Goal: Check status: Check status

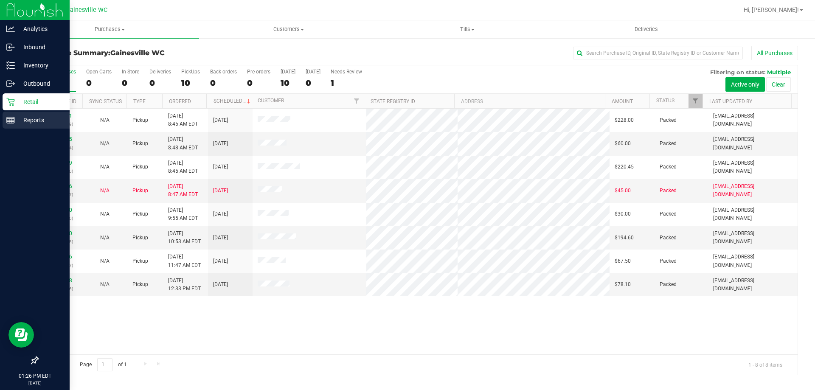
click at [36, 122] on p "Reports" at bounding box center [40, 120] width 51 height 10
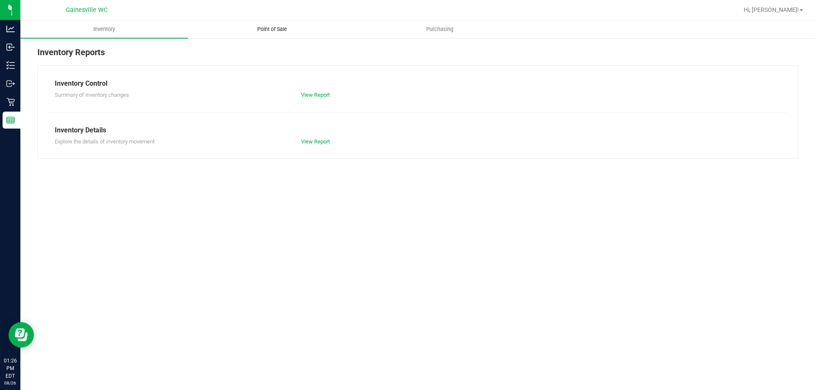
click at [275, 25] on uib-tab-heading "Point of Sale" at bounding box center [271, 29] width 167 height 17
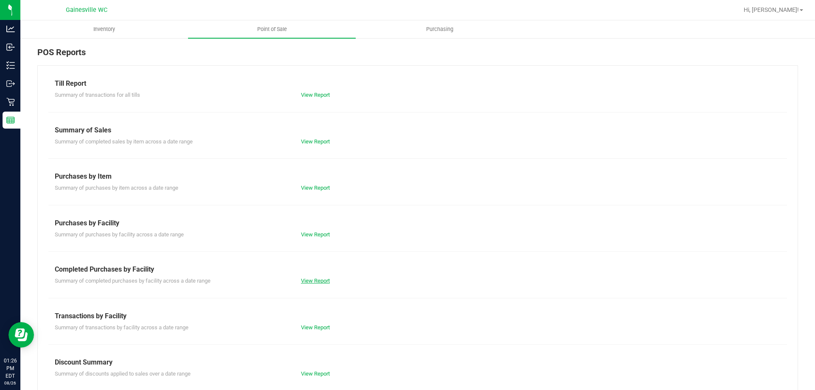
click at [311, 282] on link "View Report" at bounding box center [315, 281] width 29 height 6
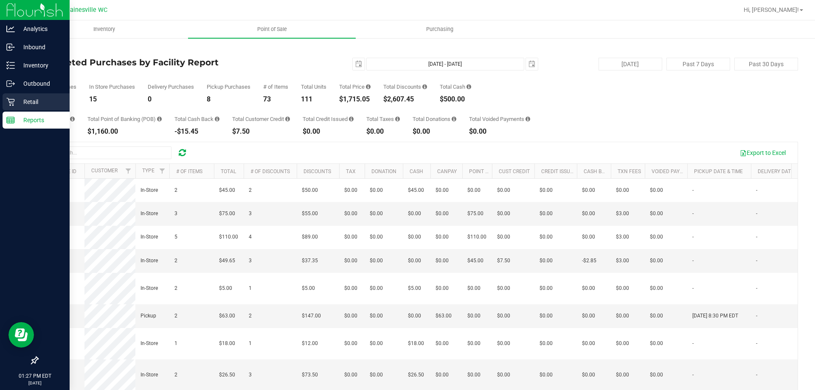
click at [32, 100] on p "Retail" at bounding box center [40, 102] width 51 height 10
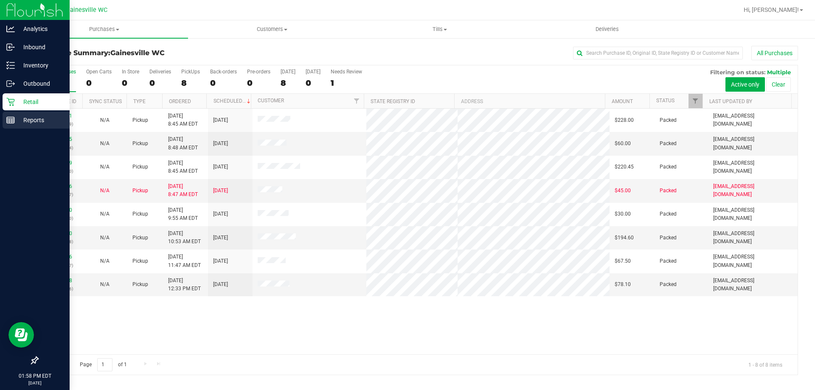
click at [26, 119] on p "Reports" at bounding box center [40, 120] width 51 height 10
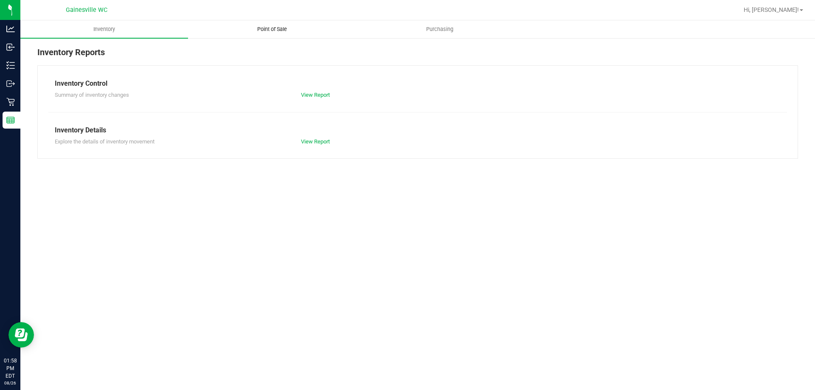
click at [276, 26] on span "Point of Sale" at bounding box center [272, 29] width 53 height 8
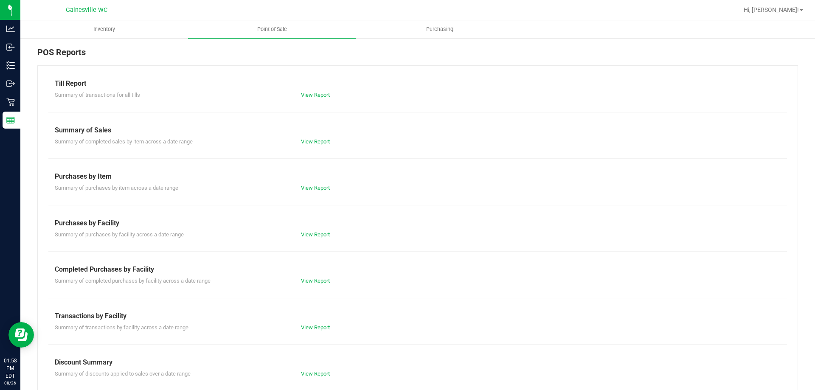
click at [305, 277] on div "View Report" at bounding box center [356, 281] width 123 height 8
click at [305, 282] on link "View Report" at bounding box center [315, 281] width 29 height 6
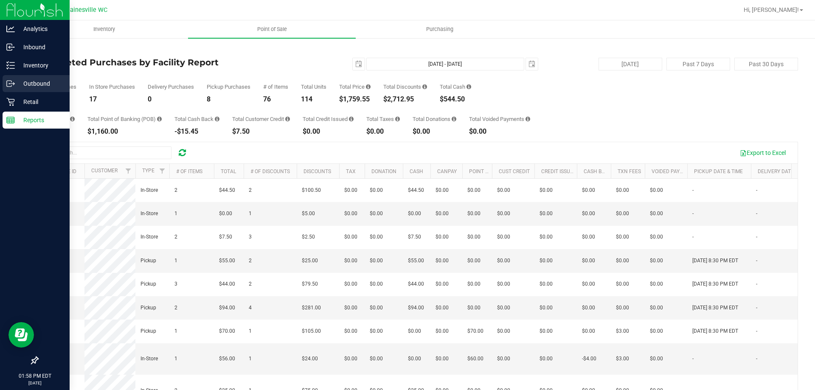
click at [28, 83] on p "Outbound" at bounding box center [40, 84] width 51 height 10
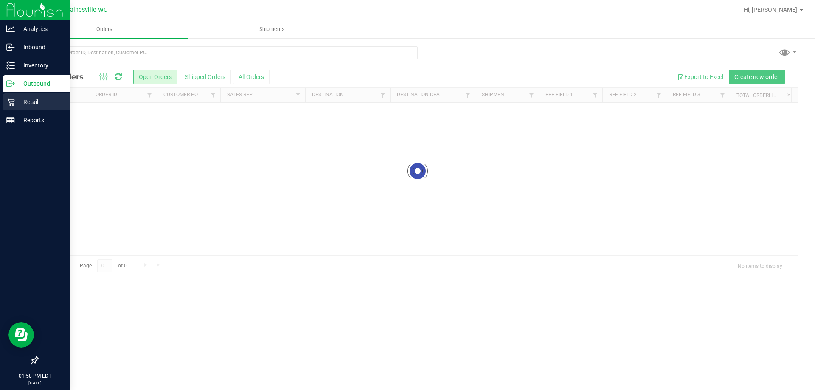
click at [29, 104] on p "Retail" at bounding box center [40, 102] width 51 height 10
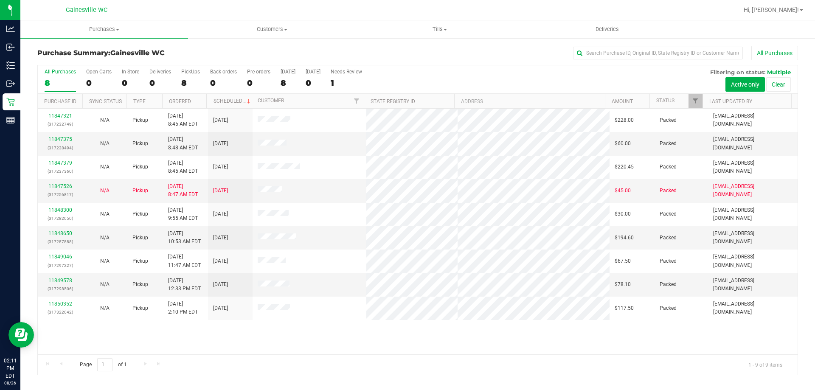
click at [362, 351] on div "11847321 (317232749) N/A Pickup [DATE] 8:45 AM EDT 8/26/2025 $228.00 Packed [EM…" at bounding box center [418, 232] width 760 height 246
click at [495, 49] on div "All Purchases" at bounding box center [544, 53] width 507 height 14
click at [273, 54] on h3 "Purchase Summary: [GEOGRAPHIC_DATA] WC" at bounding box center [163, 53] width 253 height 8
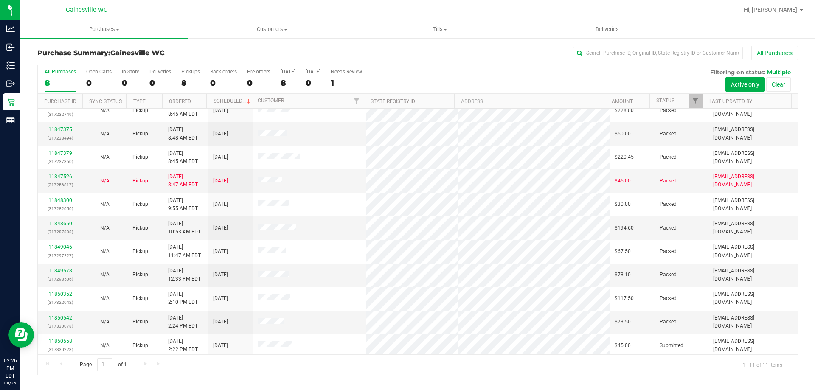
scroll to position [12, 0]
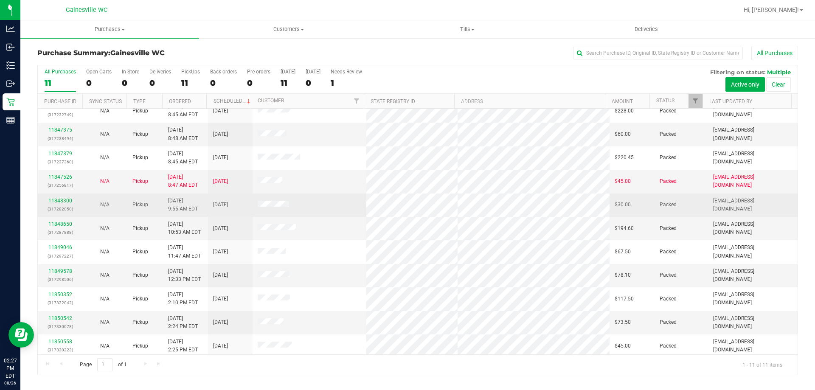
scroll to position [12, 0]
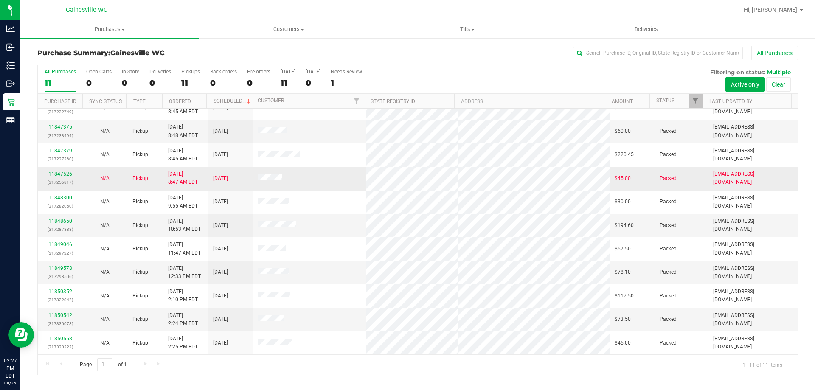
click at [67, 175] on link "11847526" at bounding box center [60, 174] width 24 height 6
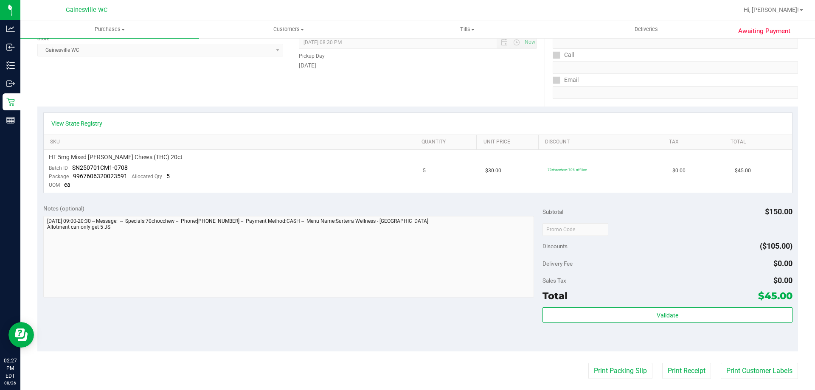
scroll to position [127, 0]
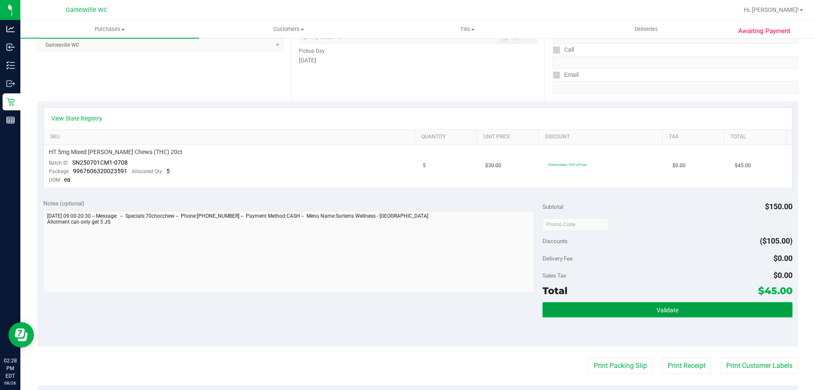
click at [663, 307] on span "Validate" at bounding box center [668, 310] width 22 height 7
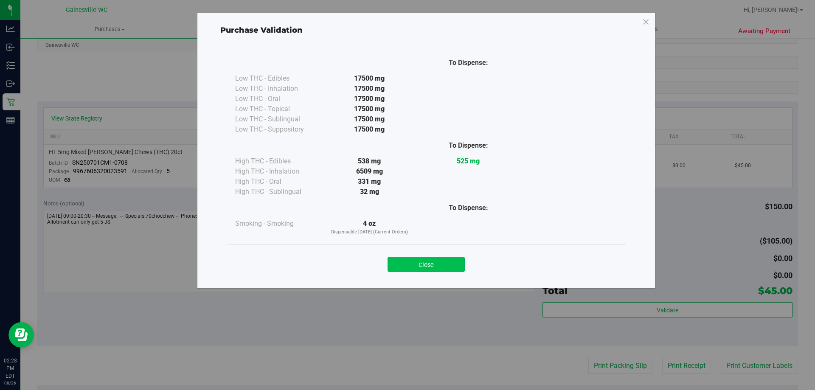
click at [448, 270] on button "Close" at bounding box center [426, 264] width 77 height 15
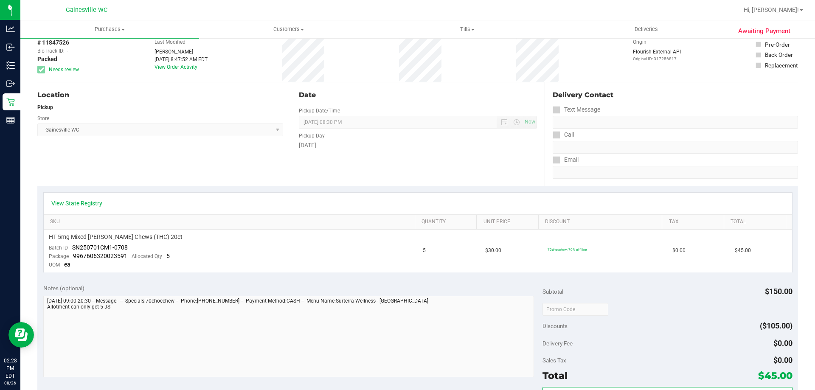
scroll to position [0, 0]
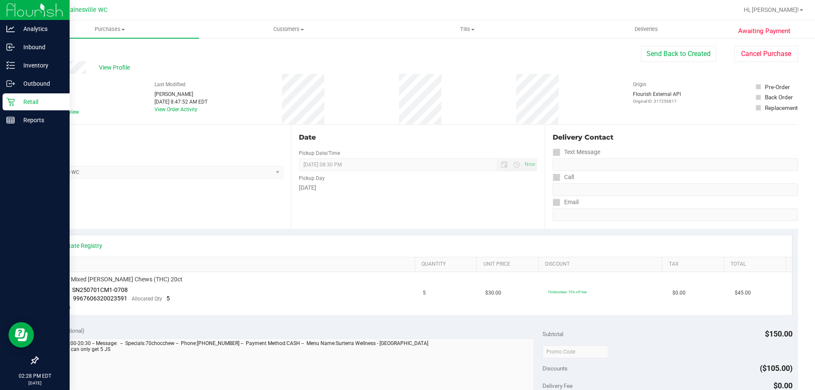
click at [10, 98] on icon at bounding box center [10, 102] width 8 height 8
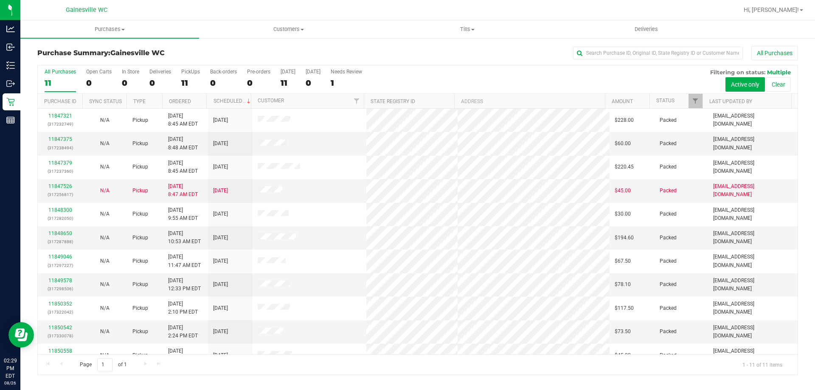
click at [410, 75] on div "All Purchases 11 Open Carts 0 In Store 0 Deliveries 0 PickUps 11 Back-orders 0 …" at bounding box center [418, 79] width 760 height 28
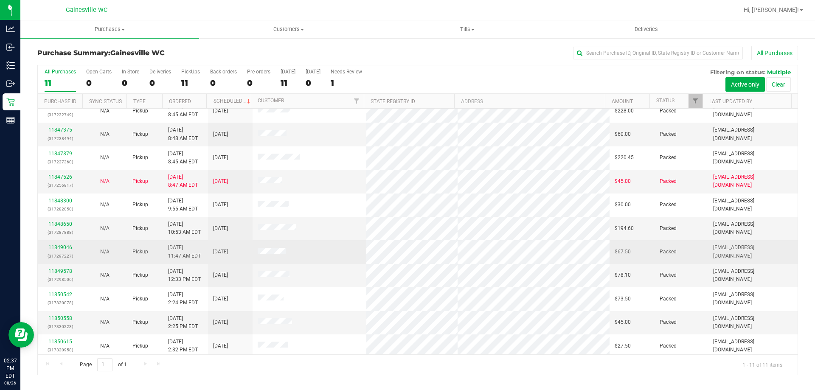
scroll to position [12, 0]
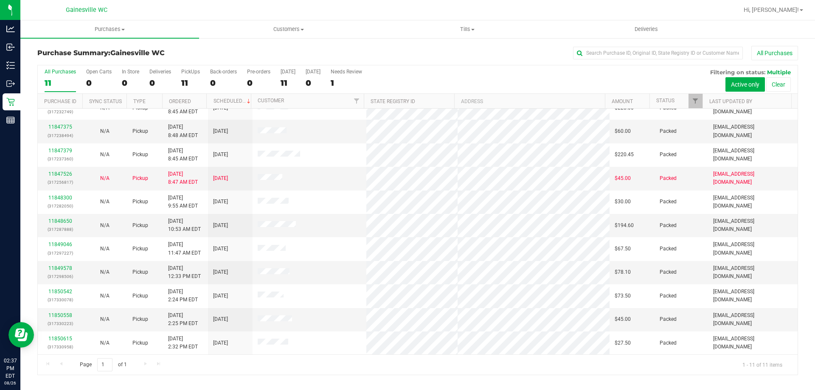
click at [271, 371] on div "Page 1 of 1 1 - 11 of 11 items" at bounding box center [418, 364] width 760 height 20
click at [407, 376] on div "Purchase Summary: Gainesville WC All Purchases All Purchases 11 Open Carts 0 In…" at bounding box center [417, 210] width 795 height 346
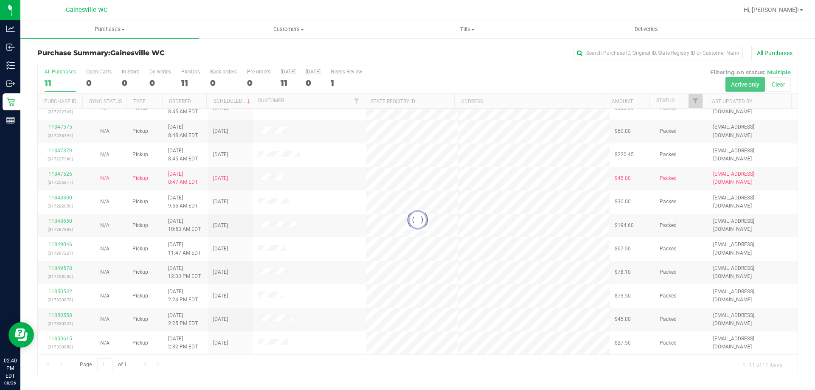
scroll to position [0, 0]
